Goal: Task Accomplishment & Management: Use online tool/utility

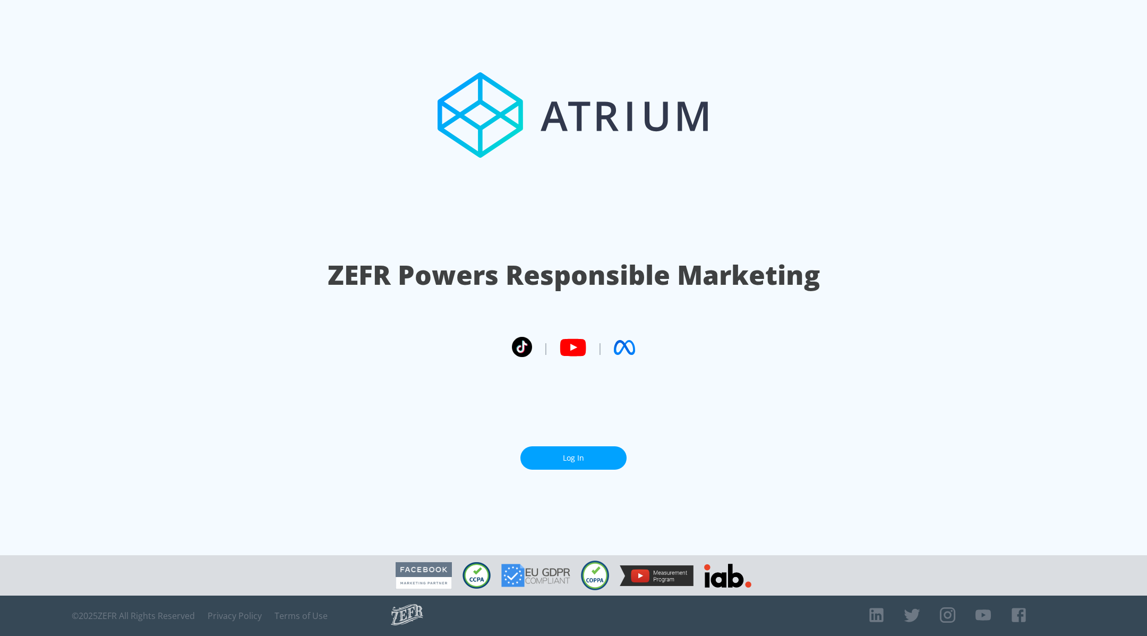
click at [554, 447] on link "Log In" at bounding box center [573, 458] width 106 height 24
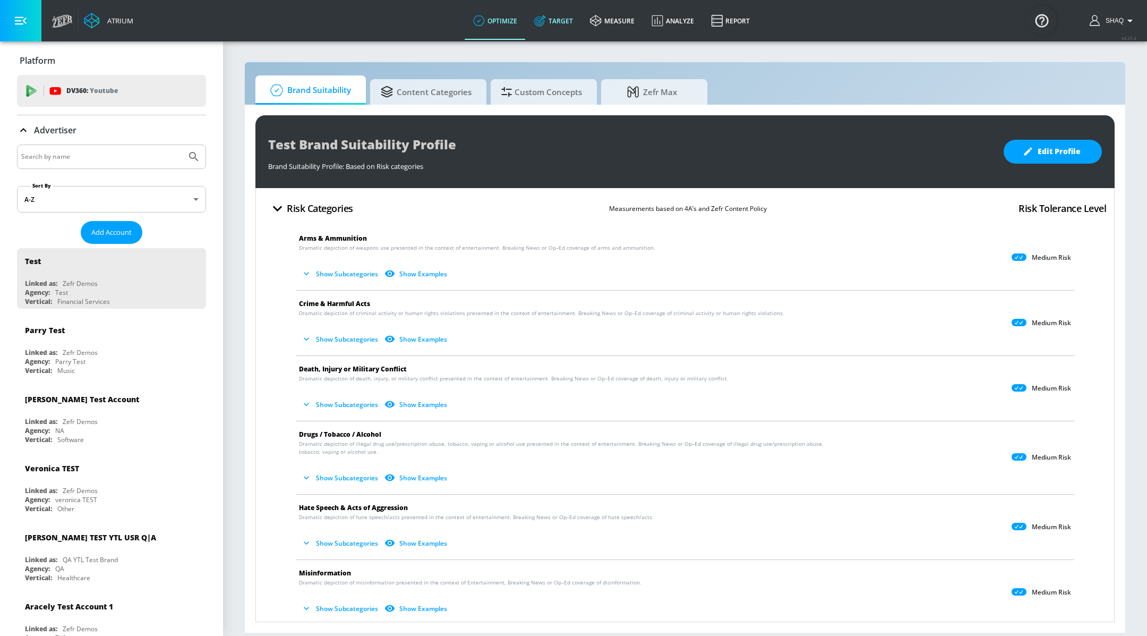
click at [547, 28] on link "Target" at bounding box center [554, 21] width 56 height 38
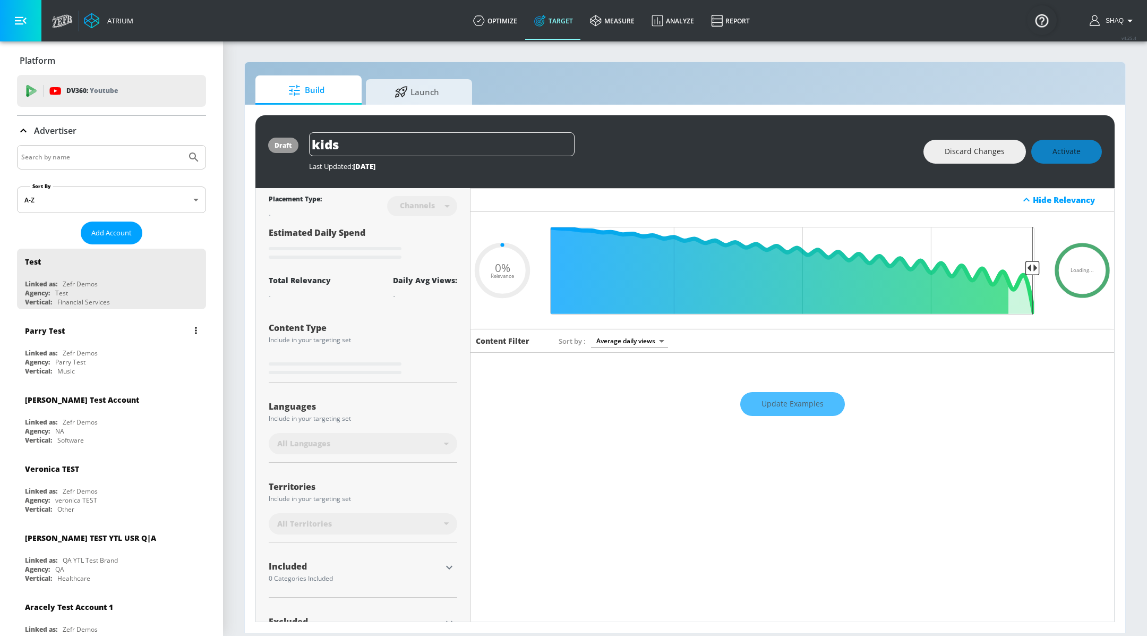
type input "0.59"
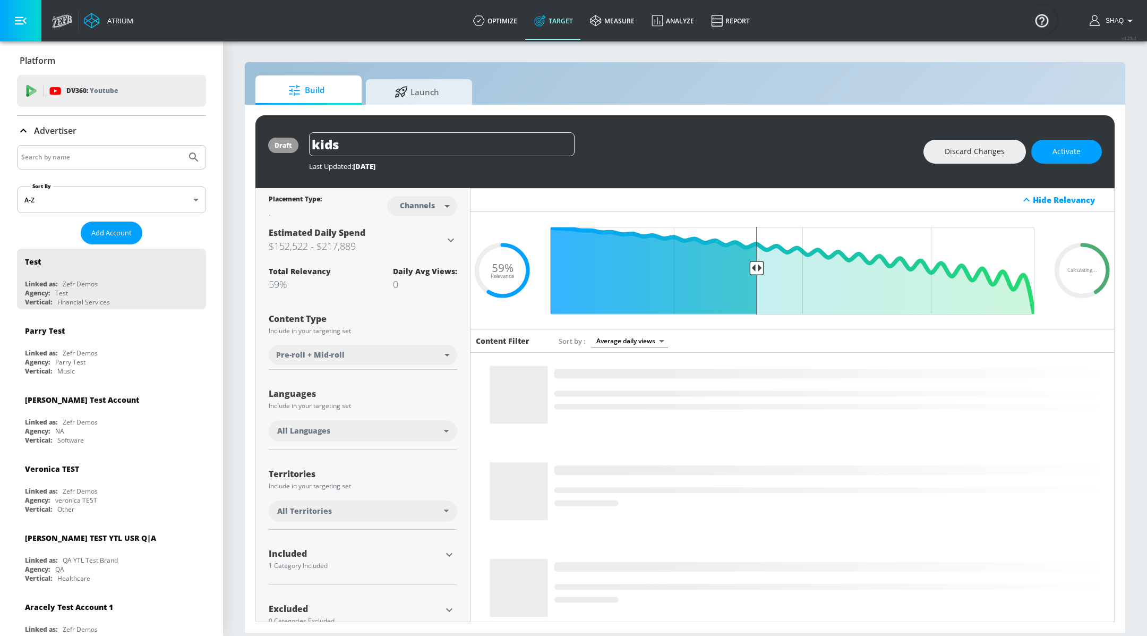
click at [105, 159] on input "Search by name" at bounding box center [101, 157] width 161 height 14
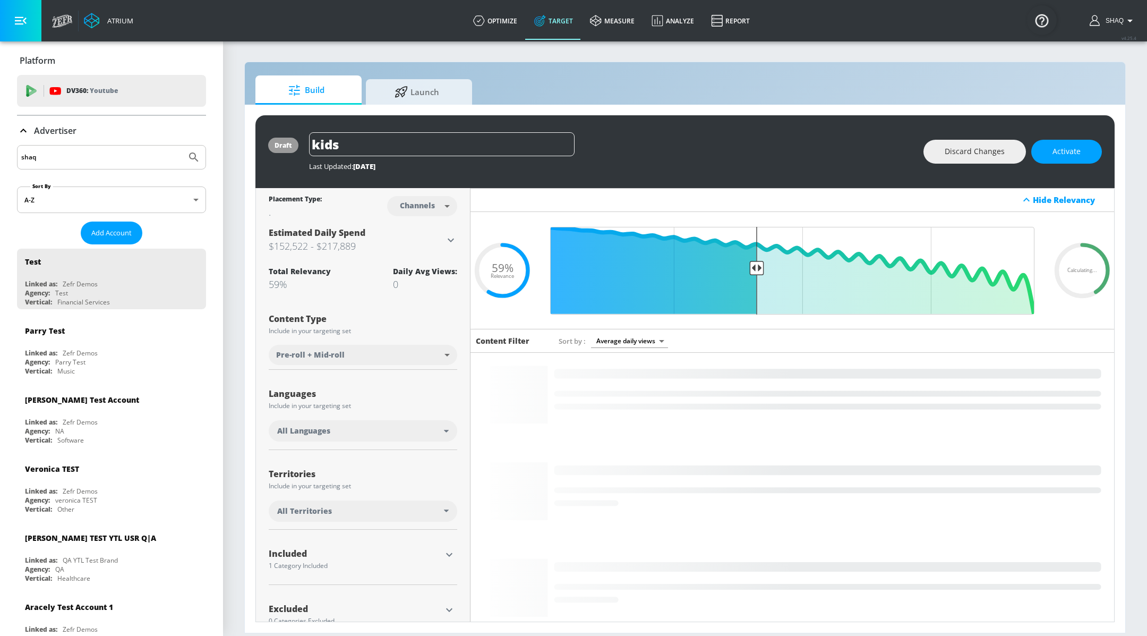
type input "shaq"
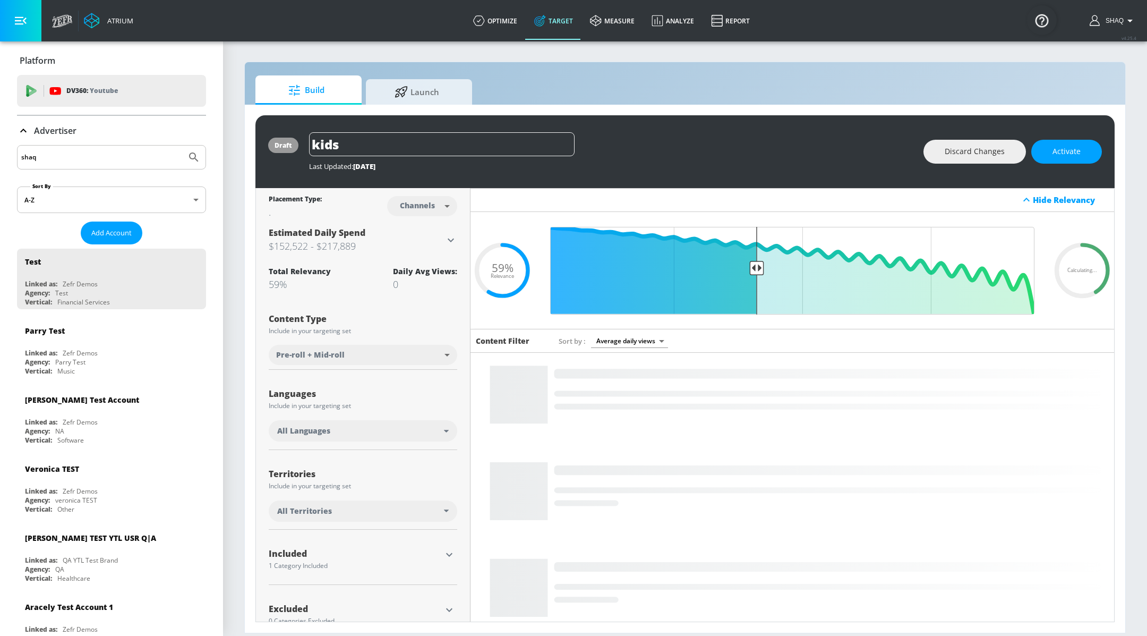
click at [182, 145] on button "Submit Search" at bounding box center [193, 156] width 23 height 23
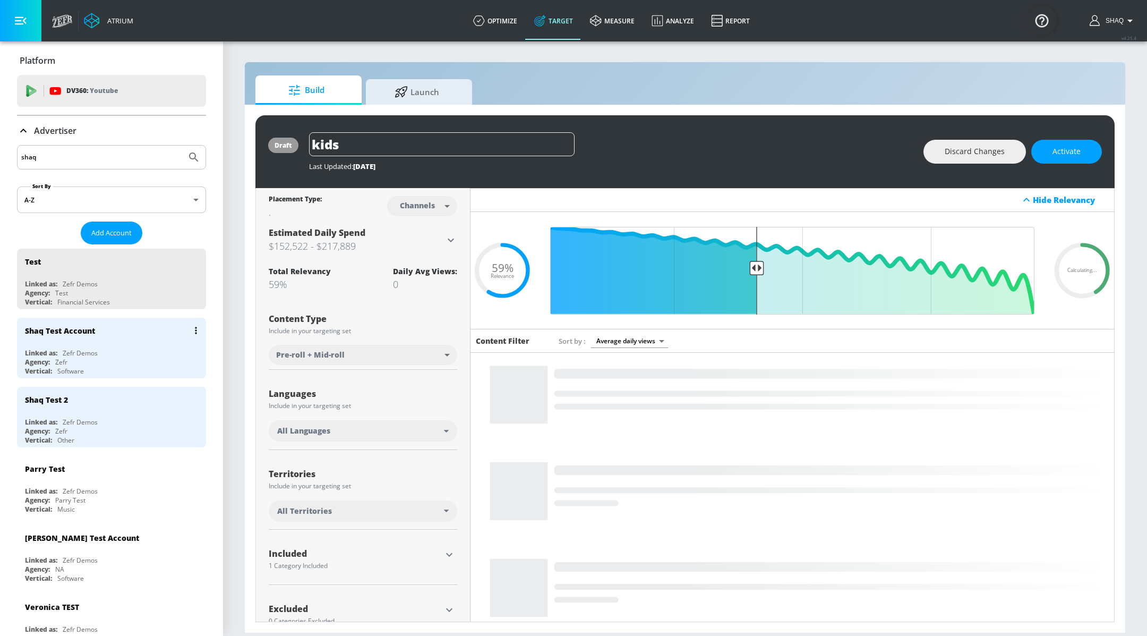
click at [95, 346] on div "Shaq Test Account Linked as: Zefr Demos Agency: Zefr Vertical: Software" at bounding box center [111, 348] width 189 height 61
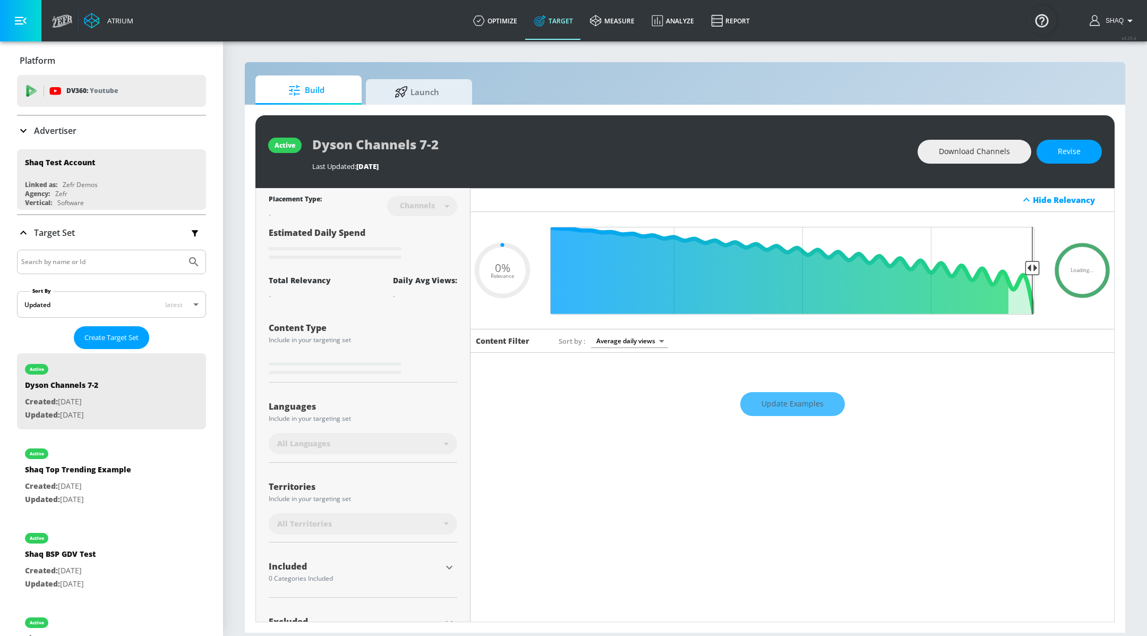
type input "0.05"
click at [93, 485] on p "Created: Mar. 06, 2025" at bounding box center [78, 485] width 106 height 13
type input "Shaq Top Trending Example"
type input "videos"
click at [1082, 156] on button "Revise" at bounding box center [1068, 152] width 65 height 24
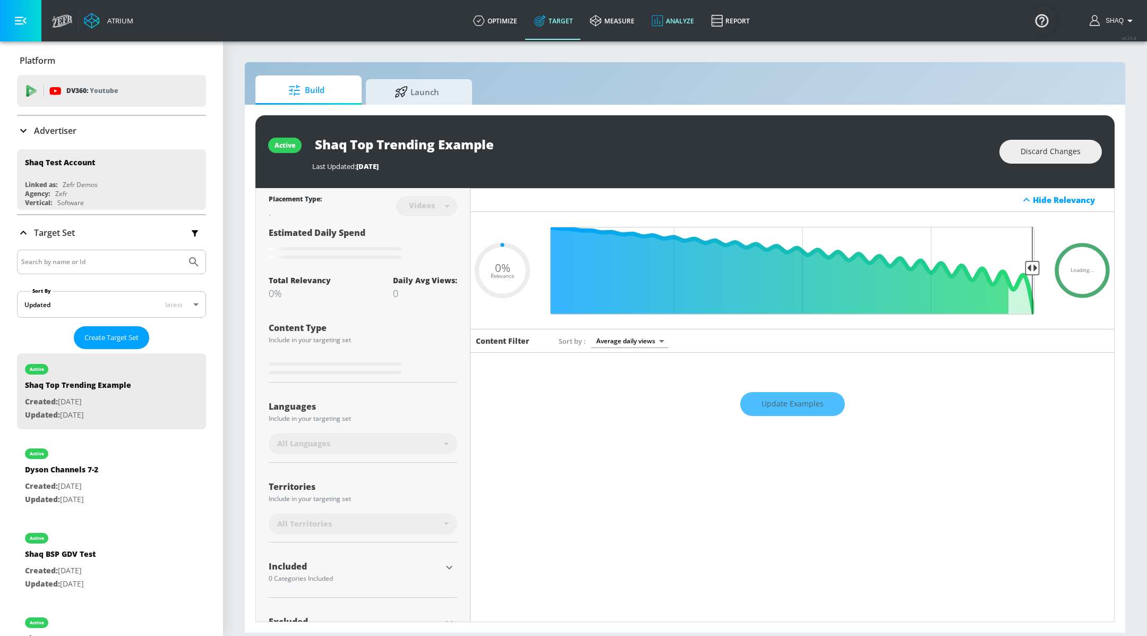
type input "0.5"
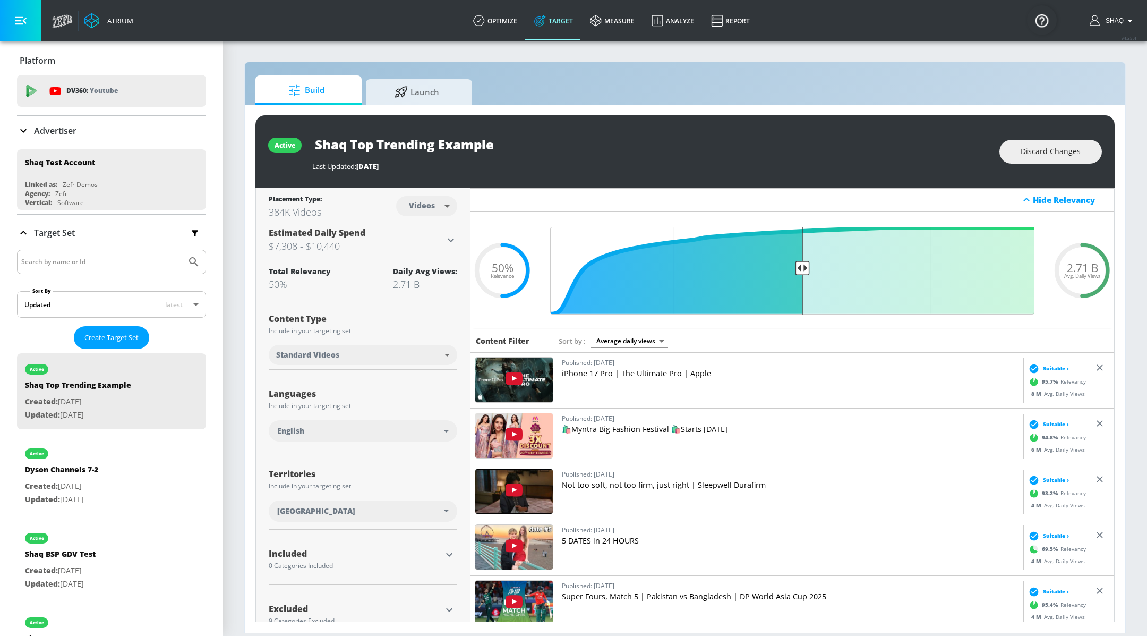
click at [372, 509] on div "Canada" at bounding box center [360, 510] width 167 height 11
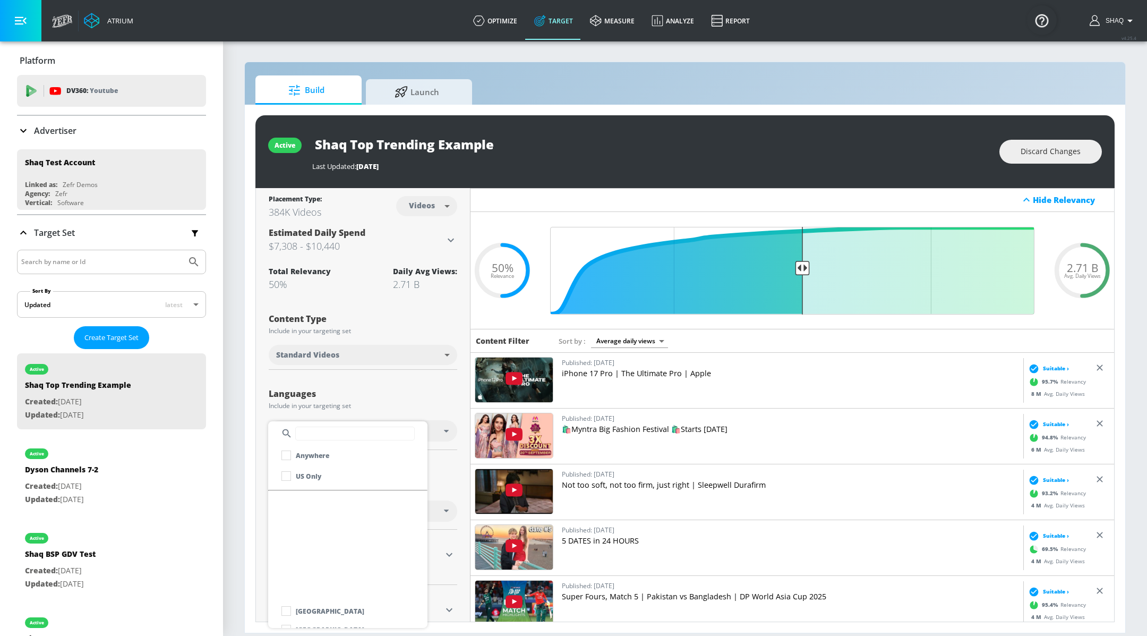
scroll to position [5138, 0]
click at [320, 439] on input "text" at bounding box center [354, 433] width 119 height 14
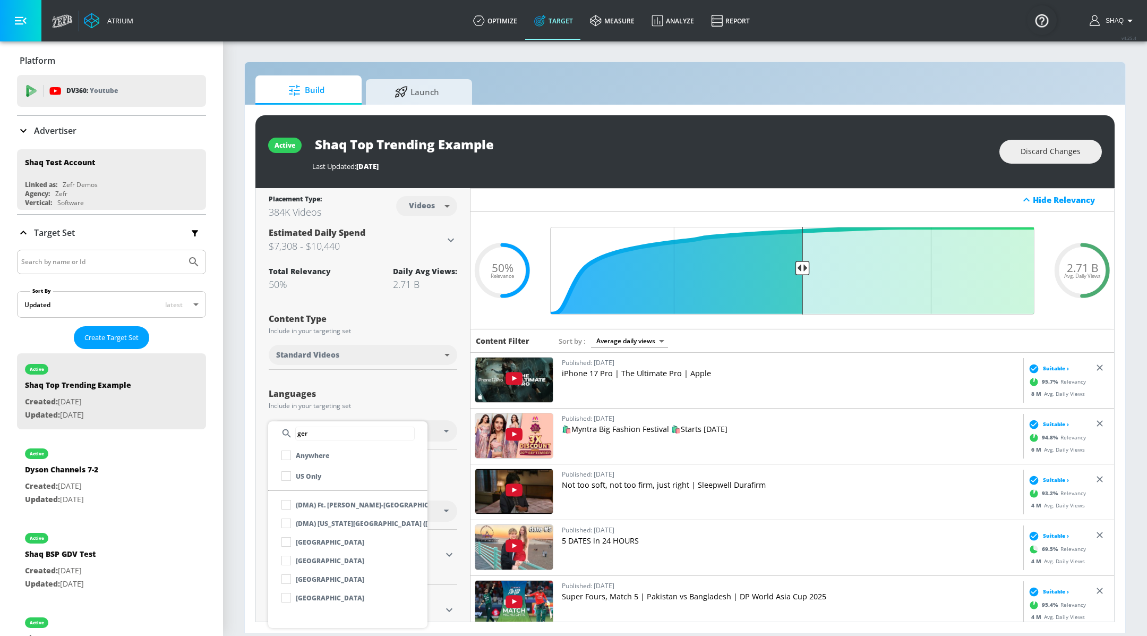
scroll to position [0, 0]
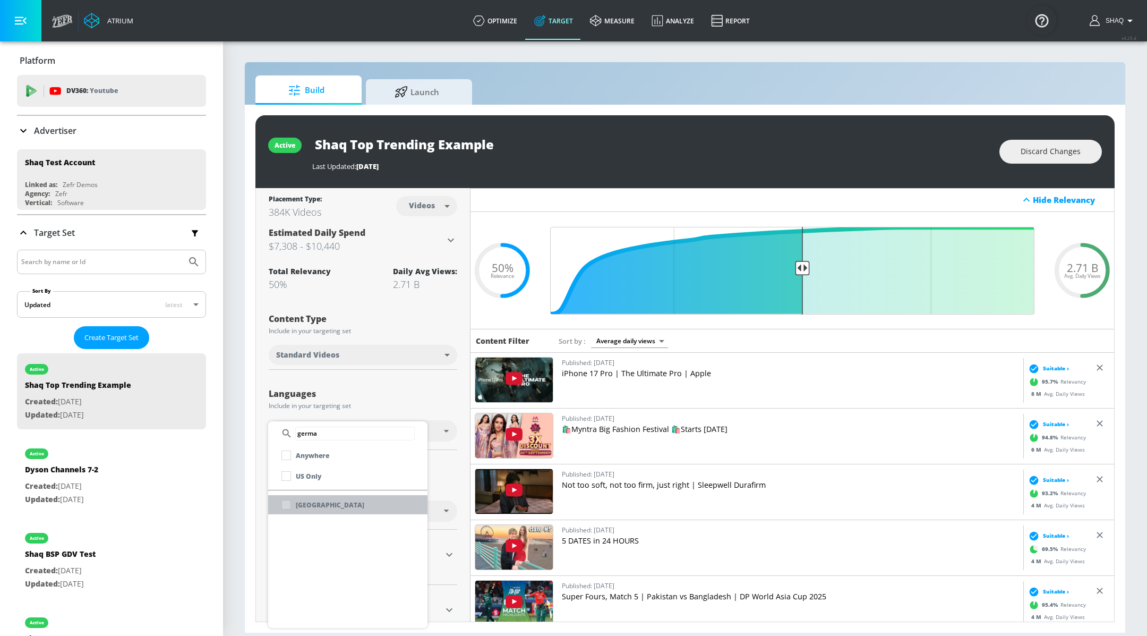
click at [306, 508] on p "Germany" at bounding box center [330, 504] width 68 height 11
click at [342, 434] on input "germa" at bounding box center [354, 433] width 119 height 14
type input "franc"
click at [311, 524] on p "France" at bounding box center [330, 523] width 68 height 11
click at [344, 428] on input "franc" at bounding box center [354, 422] width 119 height 14
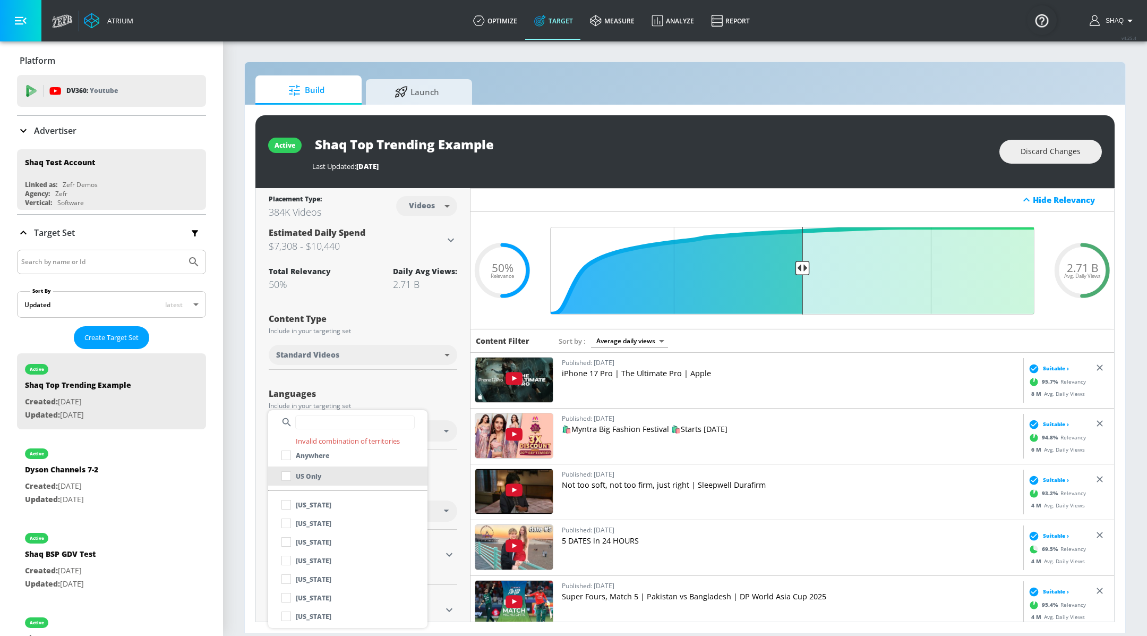
click at [296, 472] on p "US Only" at bounding box center [308, 475] width 25 height 11
checkbox input "true"
click at [436, 379] on div at bounding box center [573, 318] width 1147 height 636
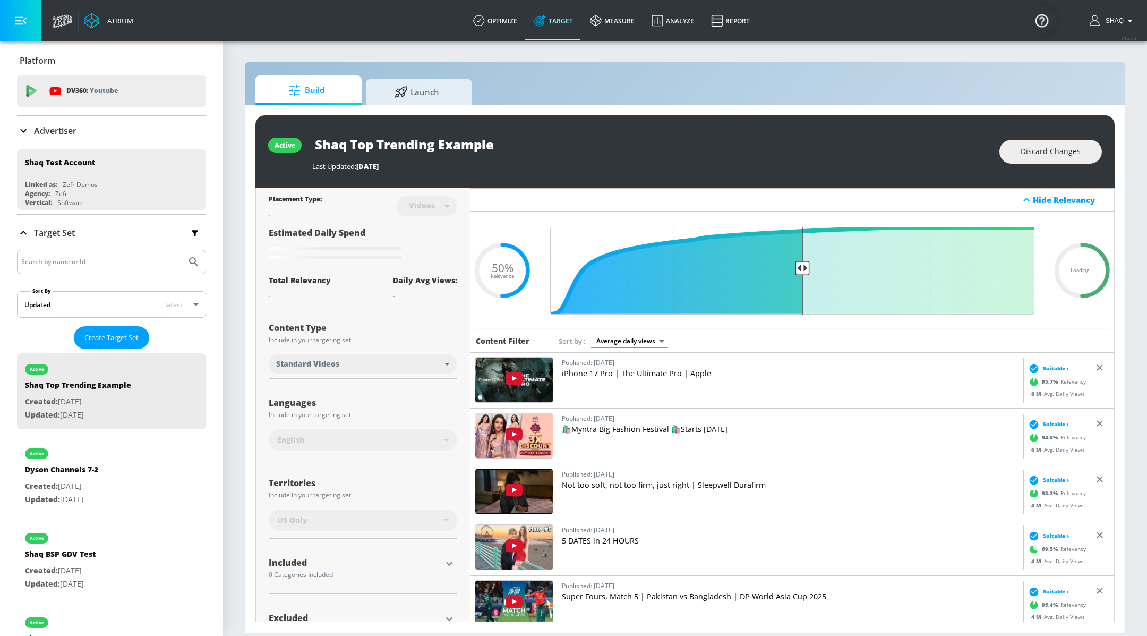
scroll to position [35, 0]
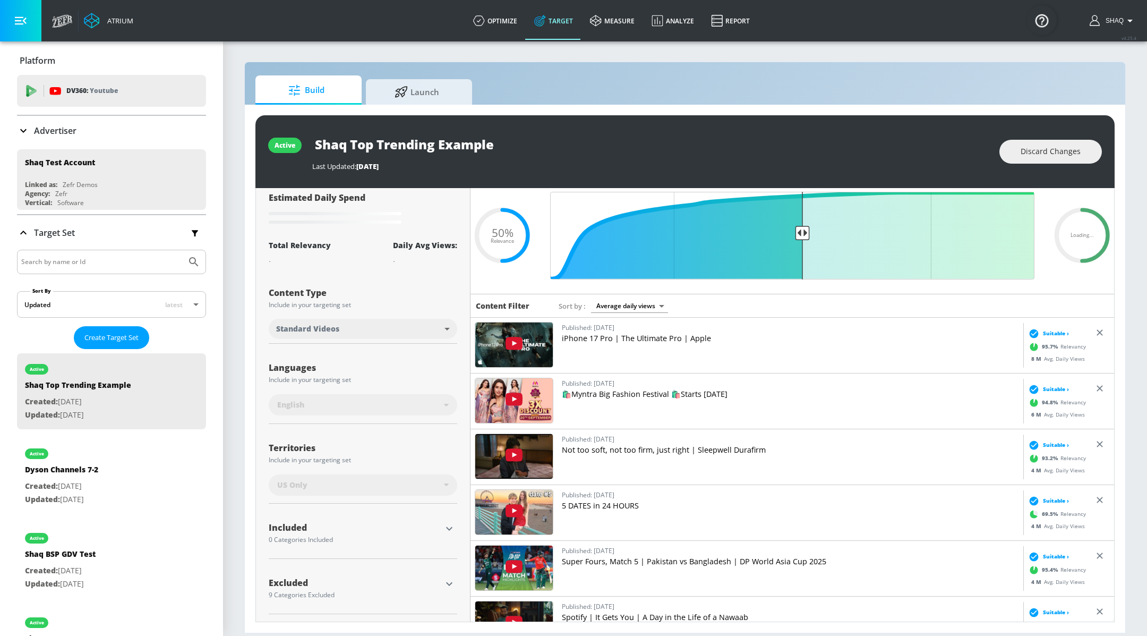
click at [433, 487] on div "US Only" at bounding box center [360, 484] width 167 height 11
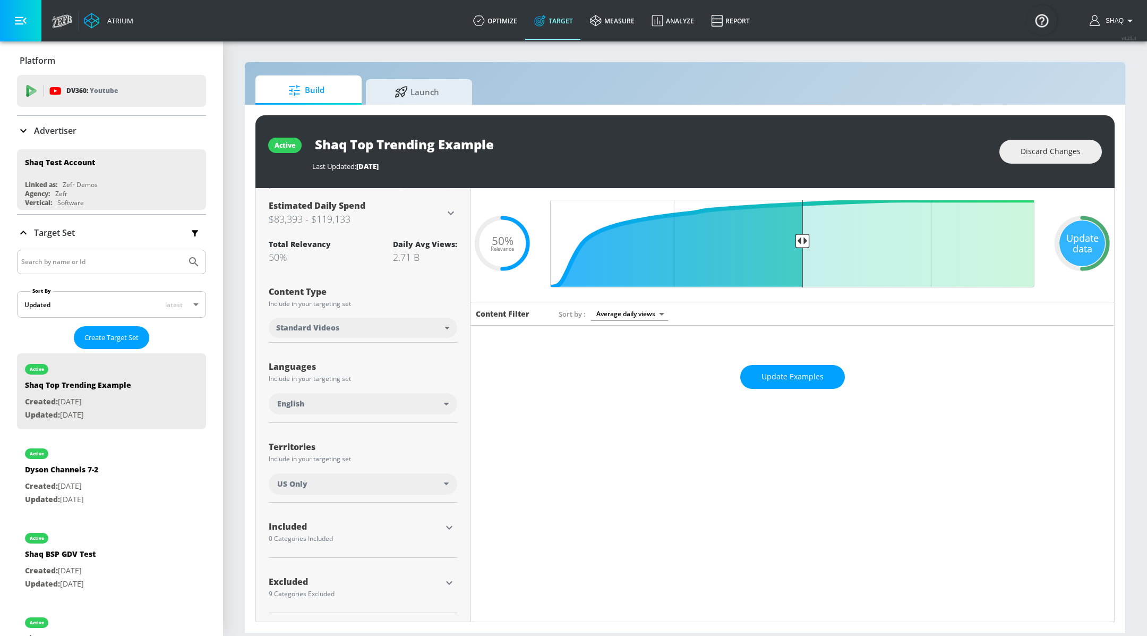
scroll to position [26, 0]
click at [313, 491] on div "US Only" at bounding box center [363, 484] width 189 height 21
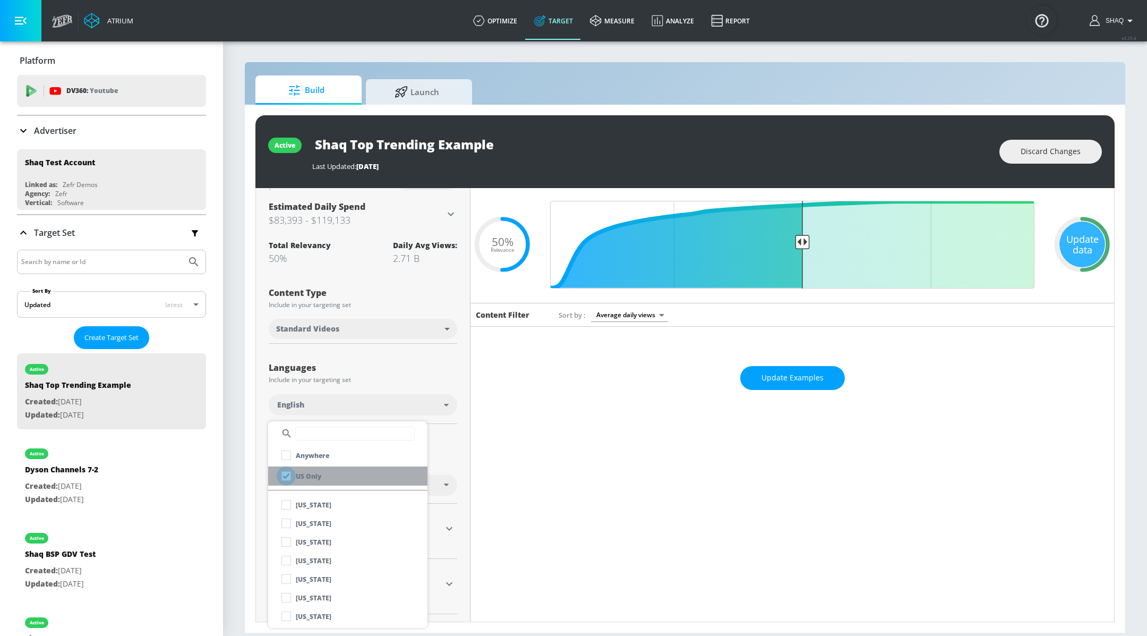
click at [290, 477] on input "checkbox" at bounding box center [286, 475] width 19 height 19
checkbox input "false"
checkbox input "true"
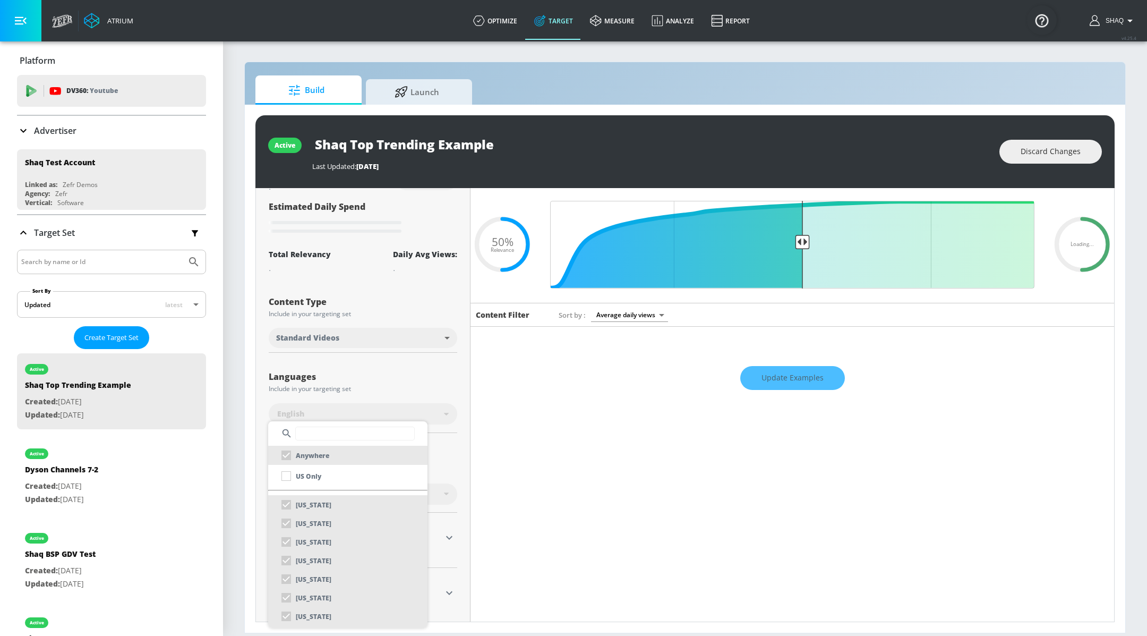
click at [313, 430] on input "text" at bounding box center [354, 433] width 119 height 14
click at [290, 452] on div "Anywhere" at bounding box center [303, 454] width 53 height 19
click at [328, 438] on input "text" at bounding box center [354, 433] width 119 height 14
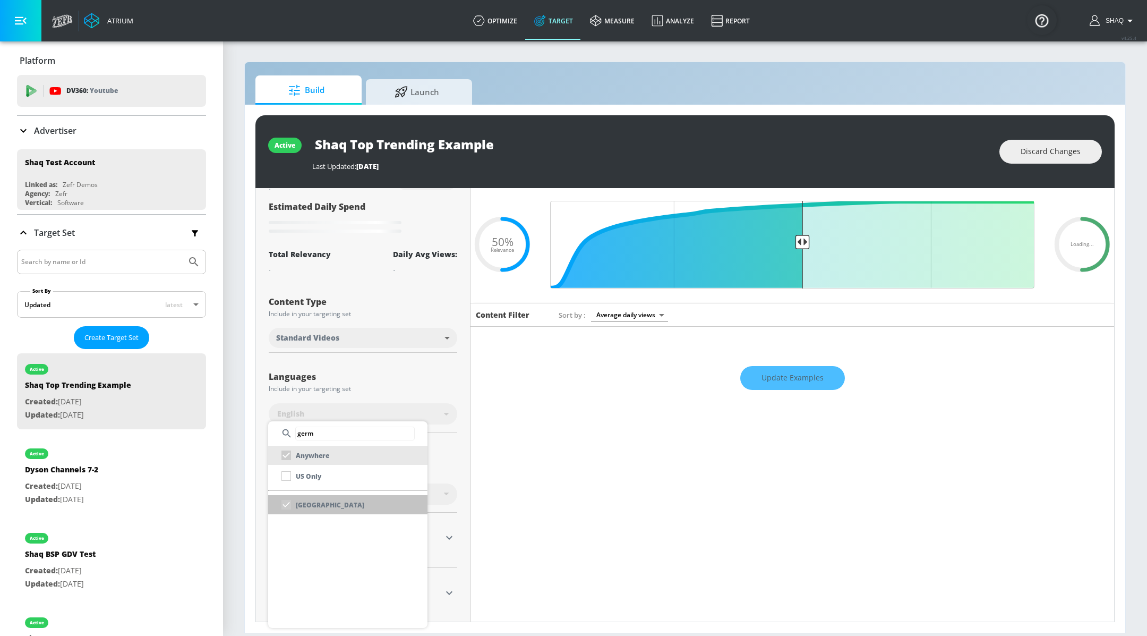
type input "germ"
click at [285, 501] on div "Germany" at bounding box center [321, 504] width 88 height 19
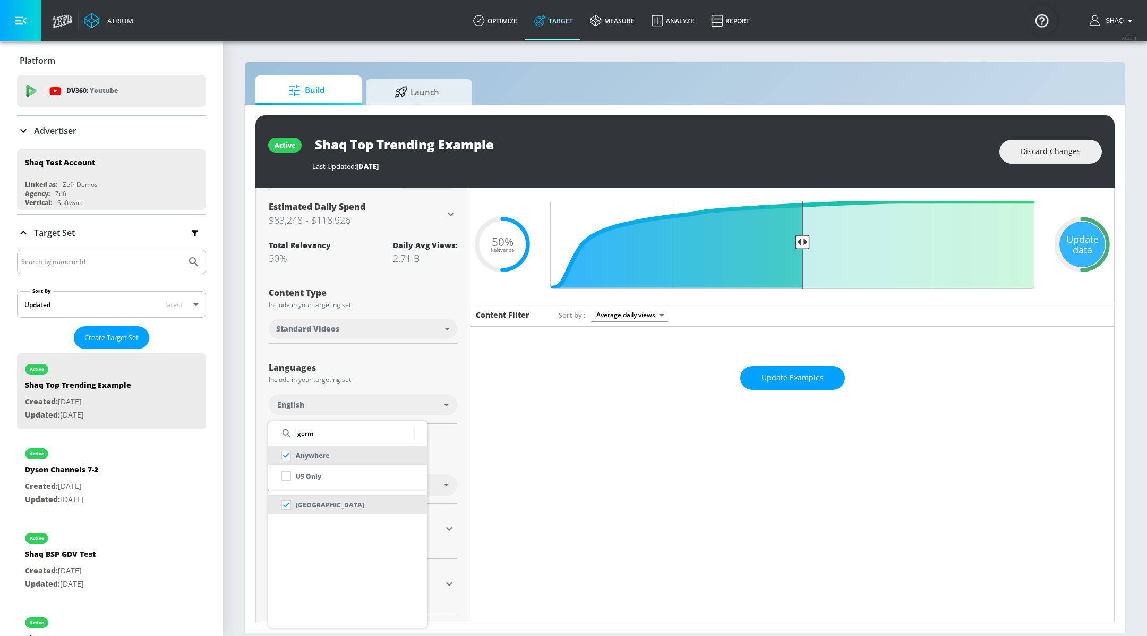
click at [312, 434] on input "germ" at bounding box center [354, 433] width 119 height 14
click at [289, 452] on input "checkbox" at bounding box center [286, 454] width 19 height 19
checkbox input "true"
click at [311, 436] on input "germ" at bounding box center [354, 433] width 119 height 14
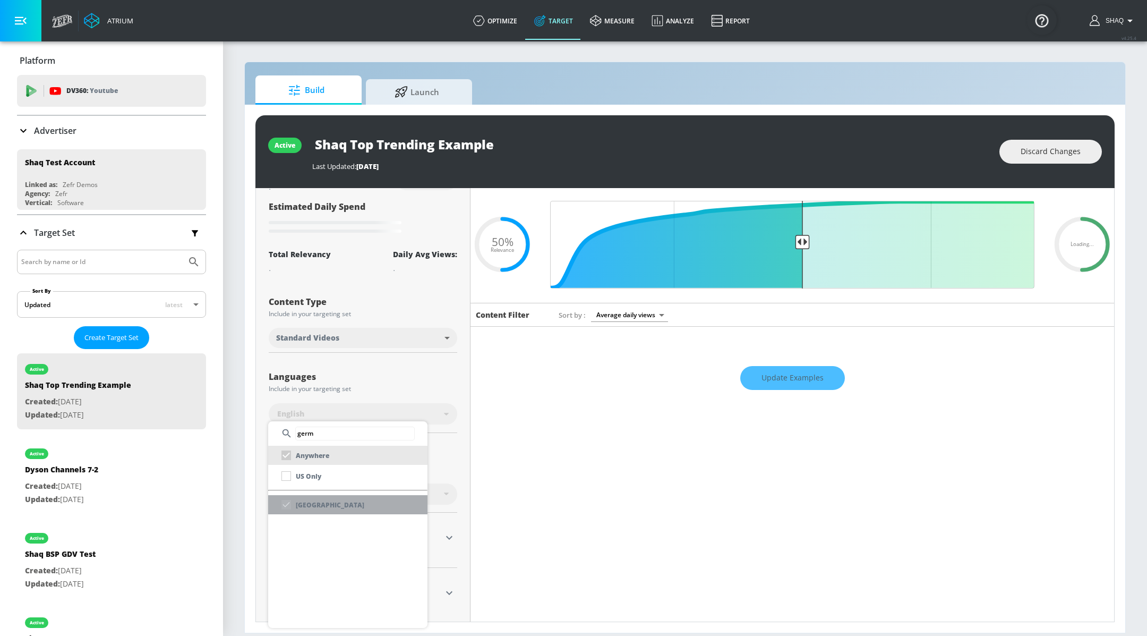
click at [289, 500] on div "Germany" at bounding box center [321, 504] width 88 height 19
click at [318, 433] on input "germ" at bounding box center [354, 433] width 119 height 14
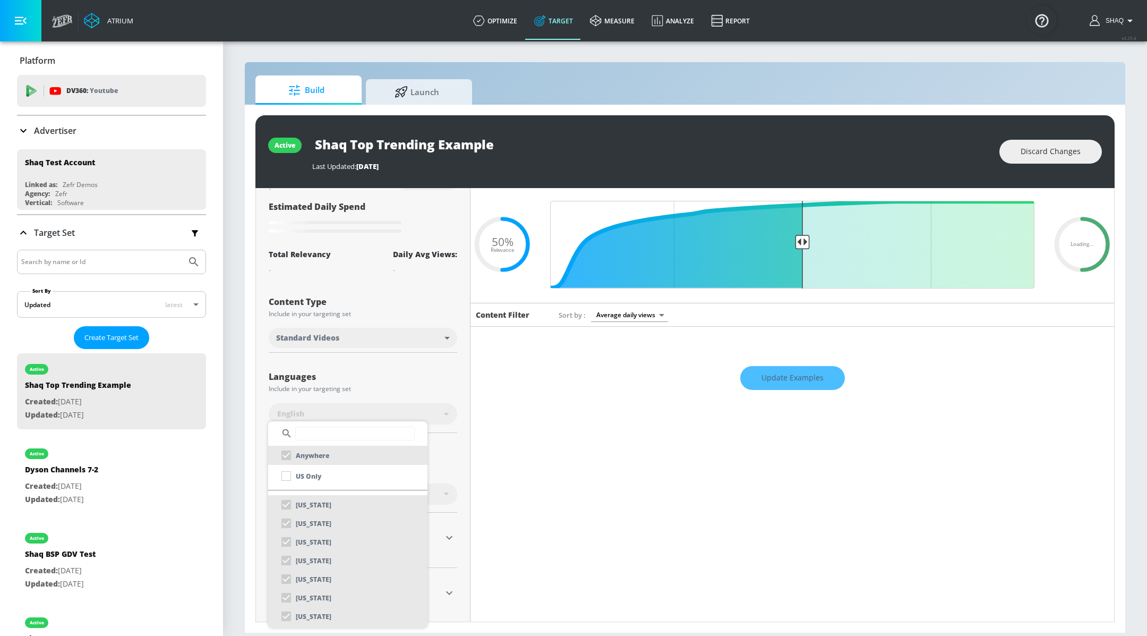
click at [390, 394] on div at bounding box center [573, 318] width 1147 height 636
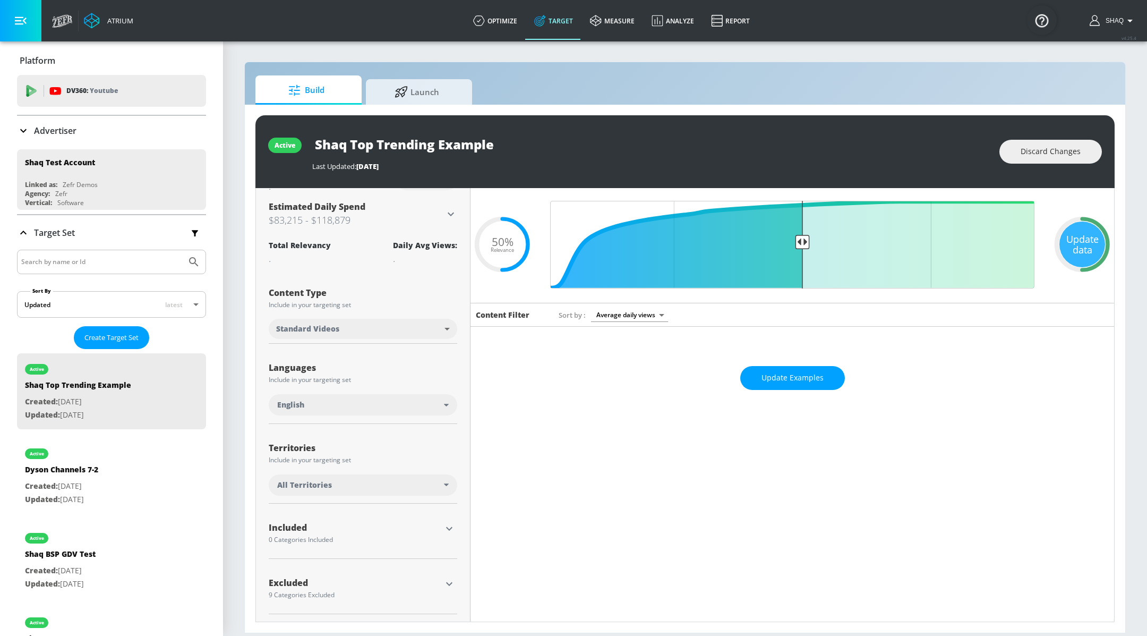
click at [355, 490] on div "All Territories" at bounding box center [363, 484] width 189 height 21
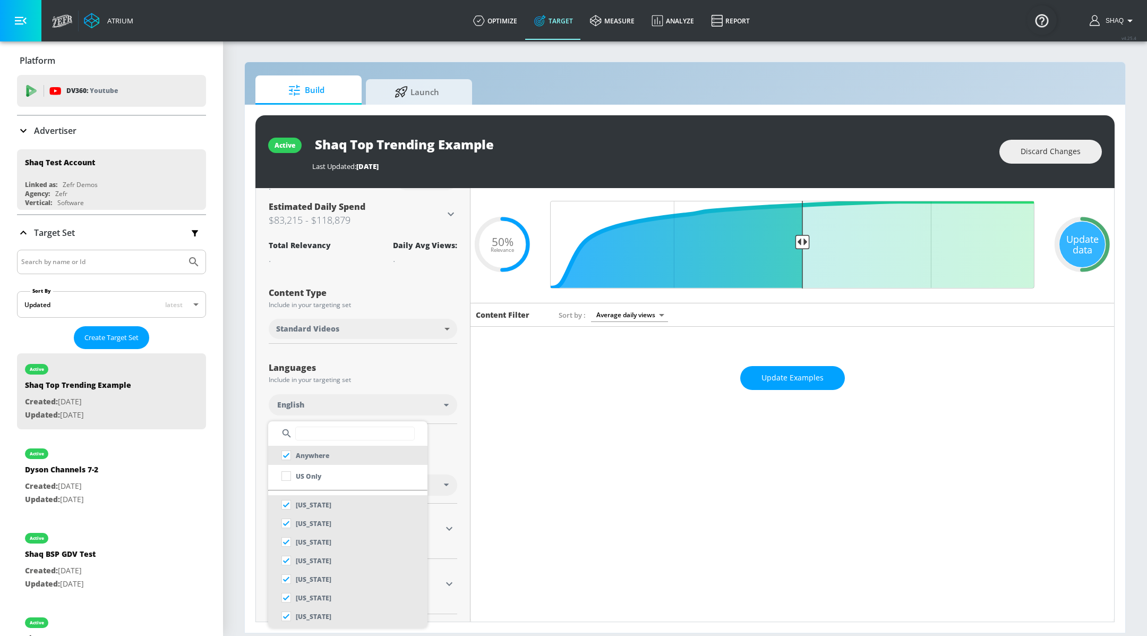
click at [328, 429] on input "text" at bounding box center [354, 433] width 119 height 14
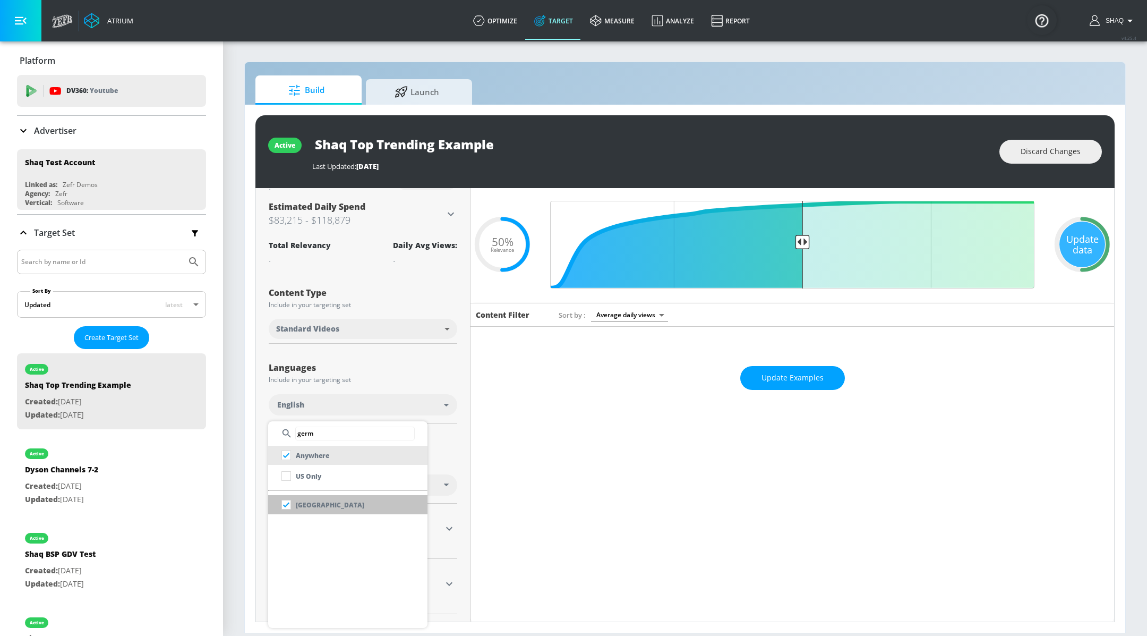
type input "germ"
click at [305, 504] on p "Germany" at bounding box center [330, 504] width 68 height 11
checkbox input "false"
click at [345, 431] on input "germ" at bounding box center [354, 433] width 119 height 14
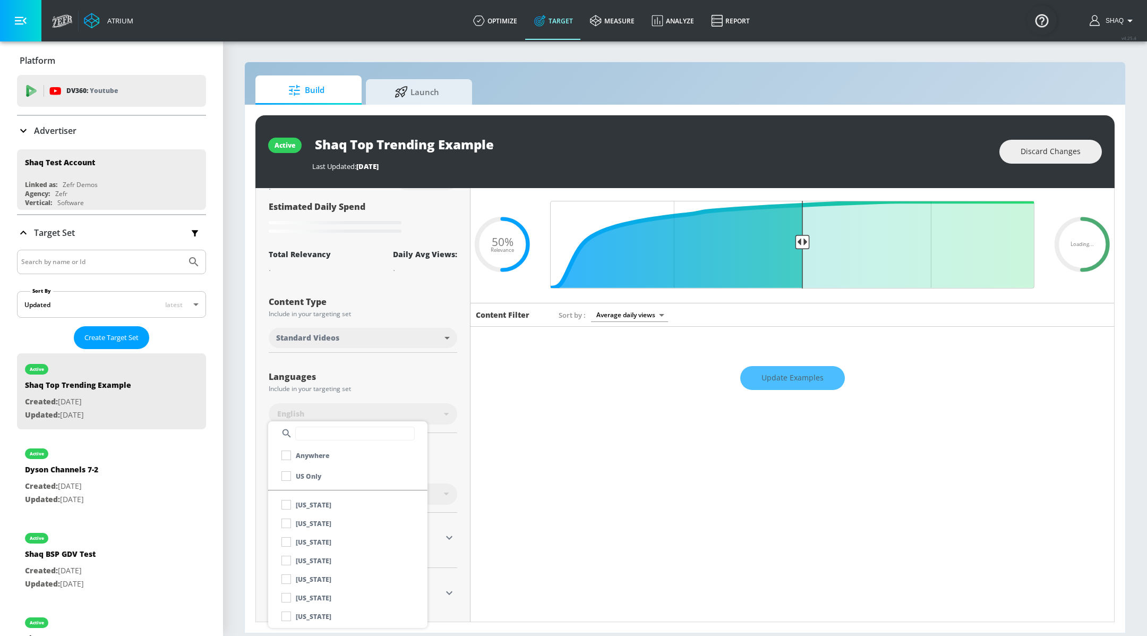
click at [345, 431] on input "text" at bounding box center [354, 433] width 119 height 14
type input "france"
click at [330, 509] on li "France" at bounding box center [347, 504] width 159 height 19
click at [431, 383] on div at bounding box center [573, 318] width 1147 height 636
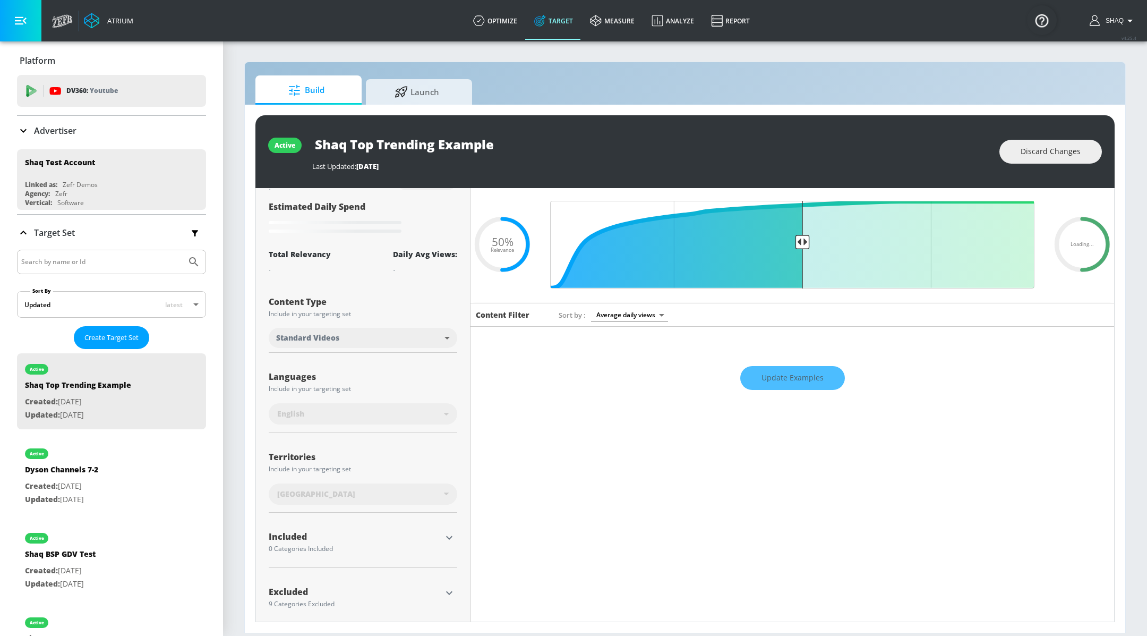
click at [388, 500] on div "Germany" at bounding box center [363, 493] width 189 height 21
